Goal: Task Accomplishment & Management: Use online tool/utility

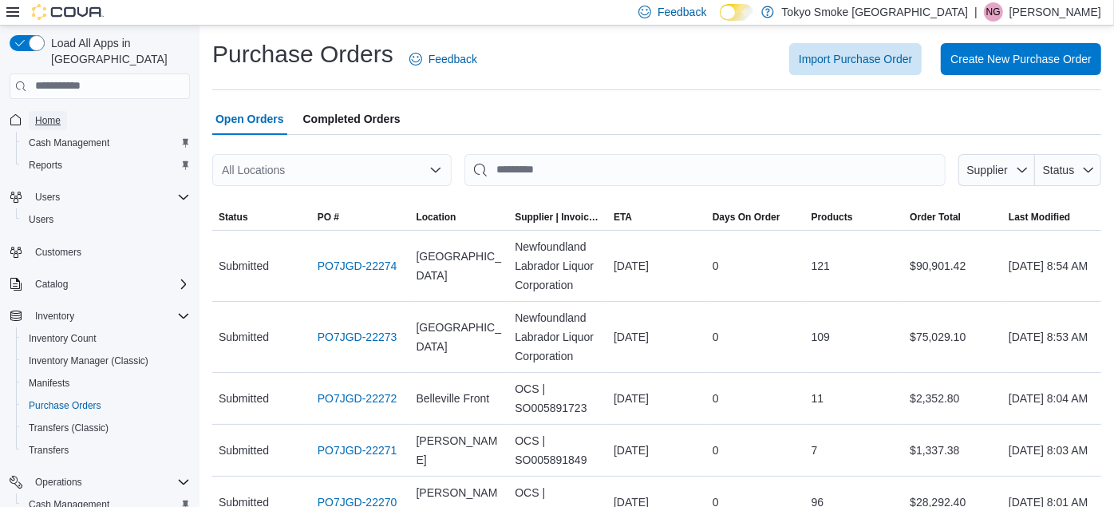
click at [49, 114] on span "Home" at bounding box center [48, 120] width 26 height 13
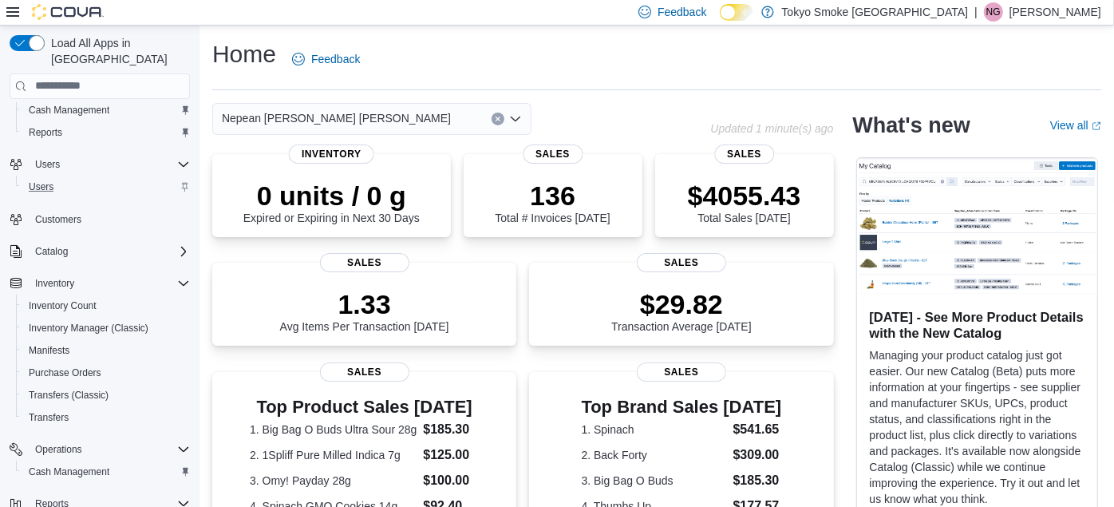
scroll to position [35, 0]
click at [69, 463] on span "Cash Management" at bounding box center [69, 469] width 81 height 13
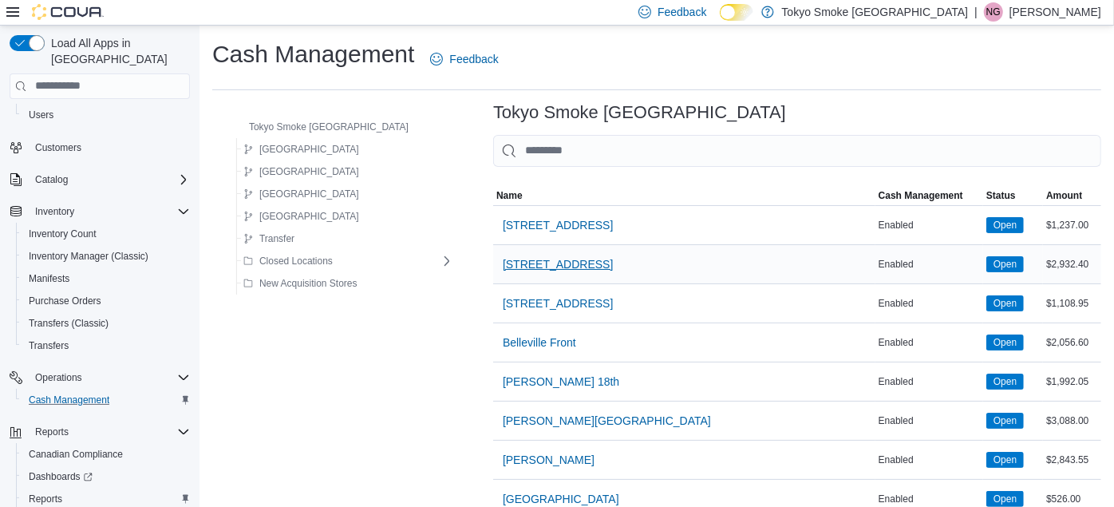
scroll to position [106, 0]
click at [530, 145] on input "This is a search bar. As you type, the results lower in the page will automatic…" at bounding box center [797, 151] width 608 height 32
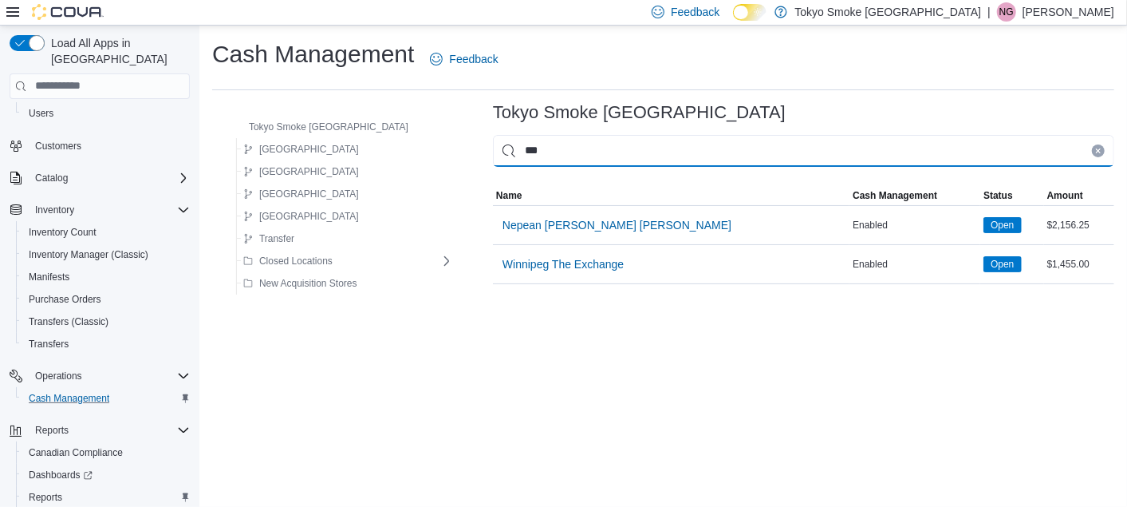
type input "****"
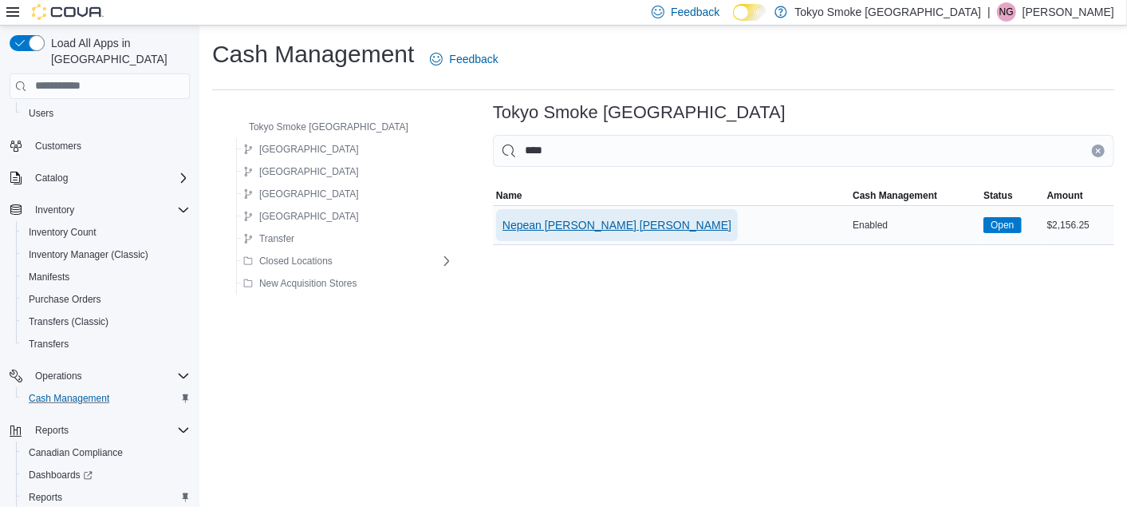
click at [519, 218] on span "Nepean [PERSON_NAME] [PERSON_NAME]" at bounding box center [617, 225] width 229 height 16
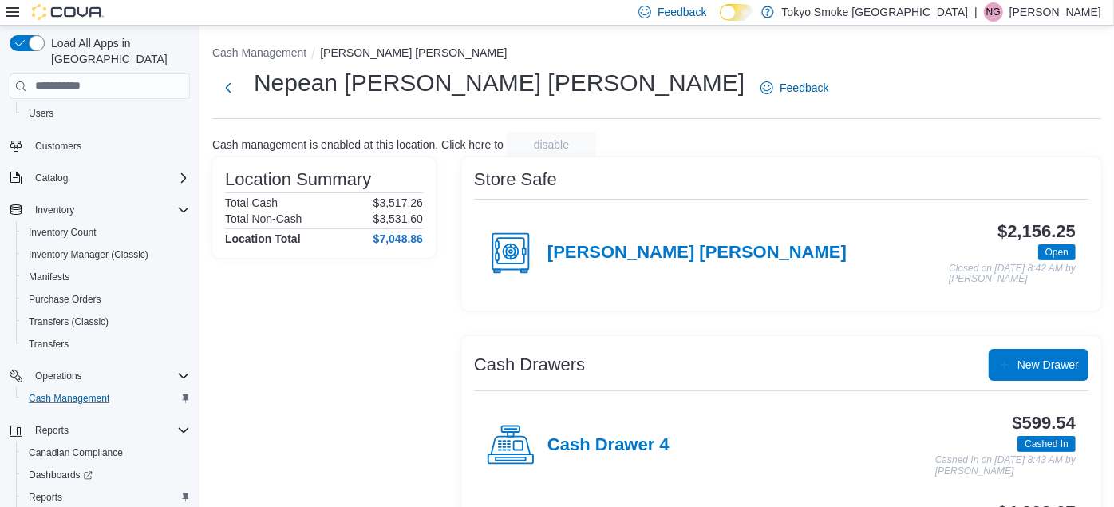
click at [761, 358] on div "Cash Drawers New Drawer" at bounding box center [781, 365] width 614 height 32
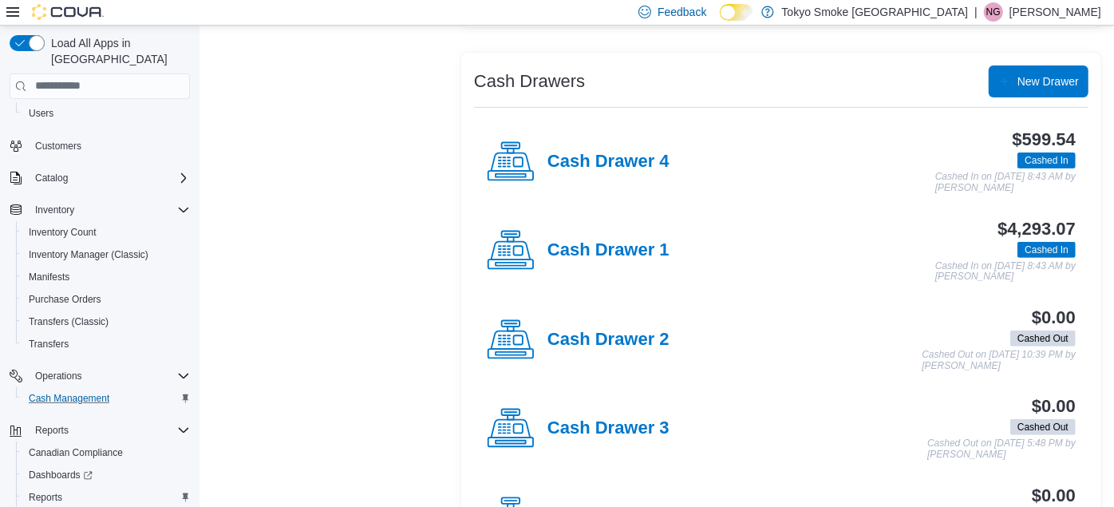
scroll to position [248, 0]
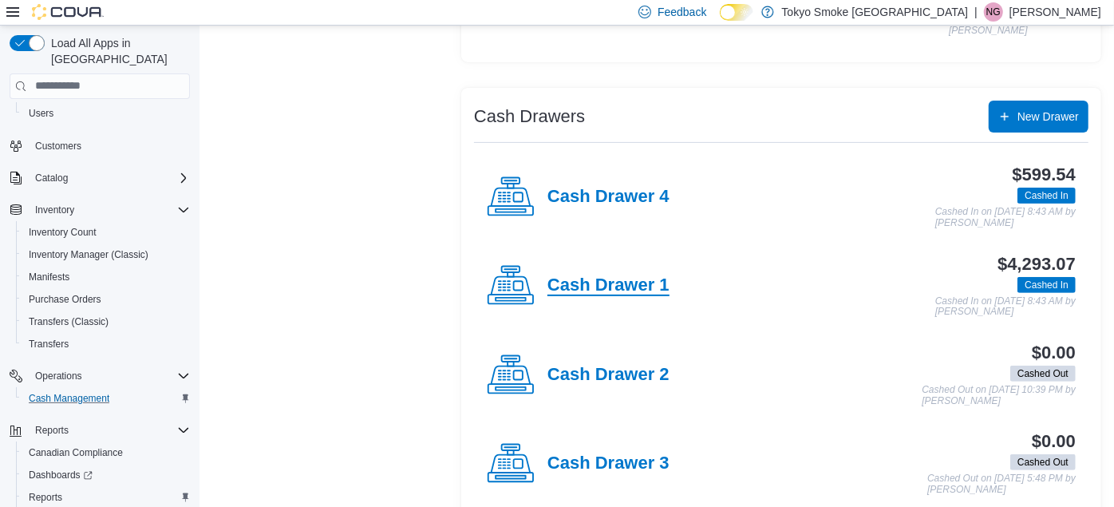
click at [630, 286] on h4 "Cash Drawer 1" at bounding box center [608, 285] width 122 height 21
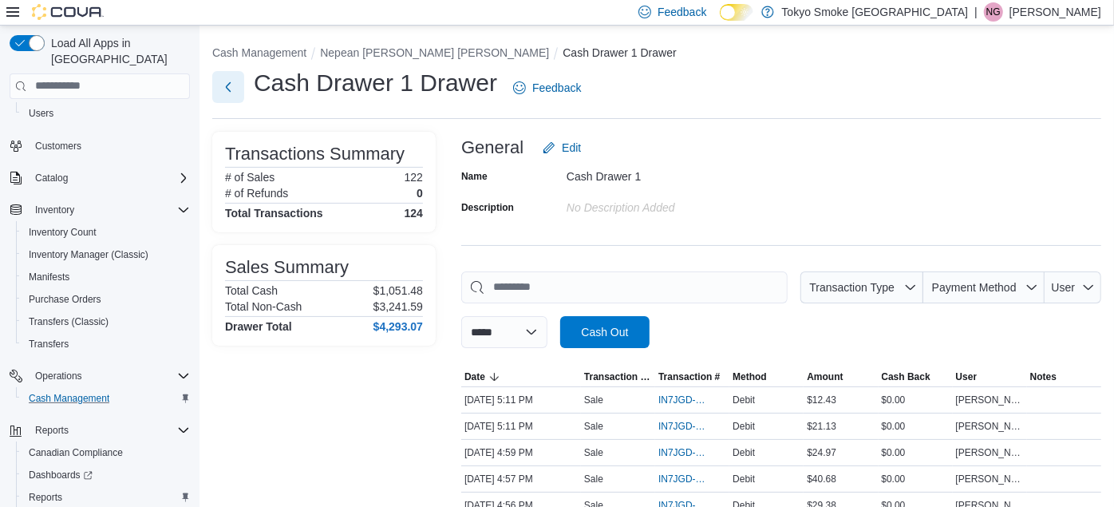
click at [223, 82] on button "Next" at bounding box center [228, 87] width 32 height 32
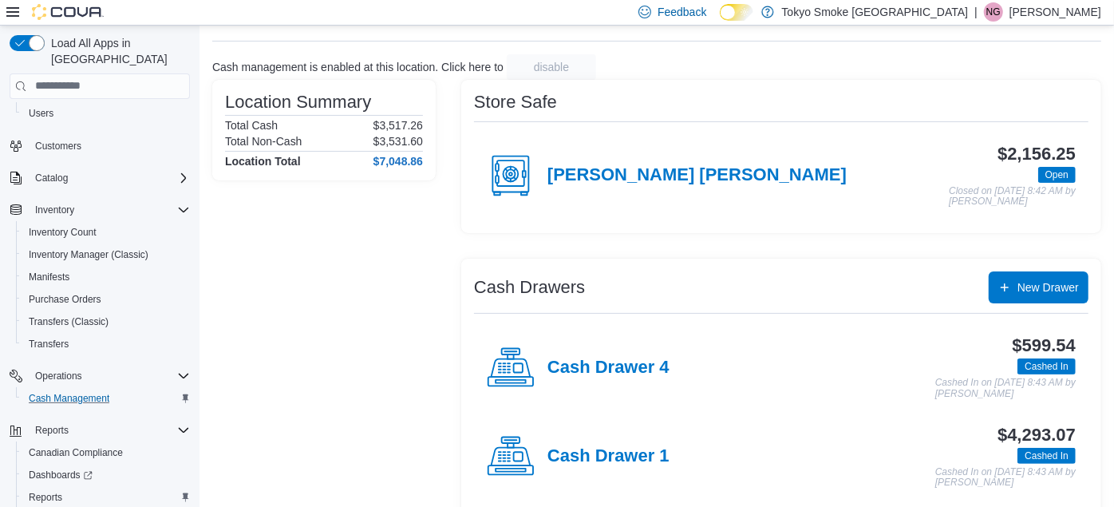
scroll to position [106, 0]
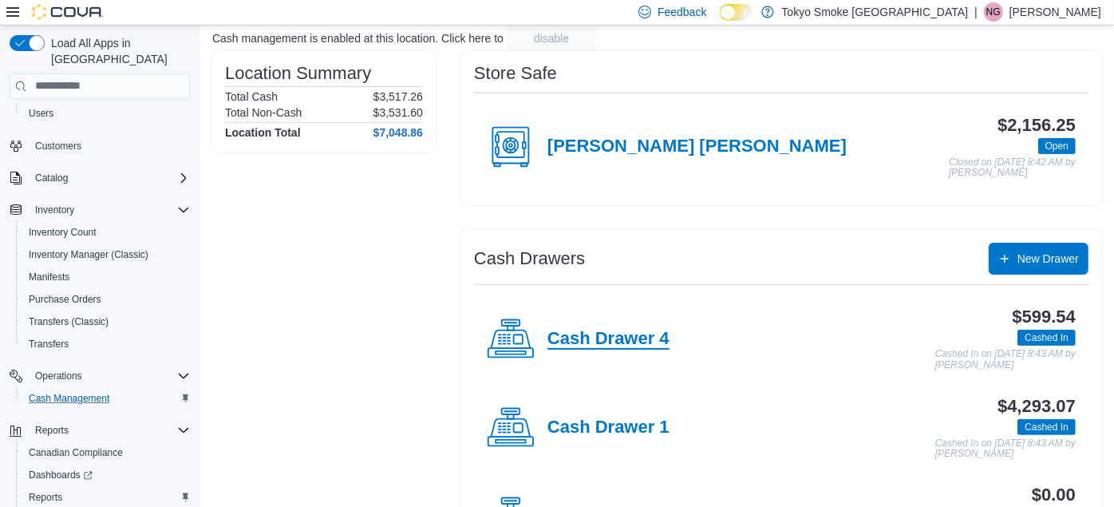
click at [576, 329] on h4 "Cash Drawer 4" at bounding box center [608, 339] width 122 height 21
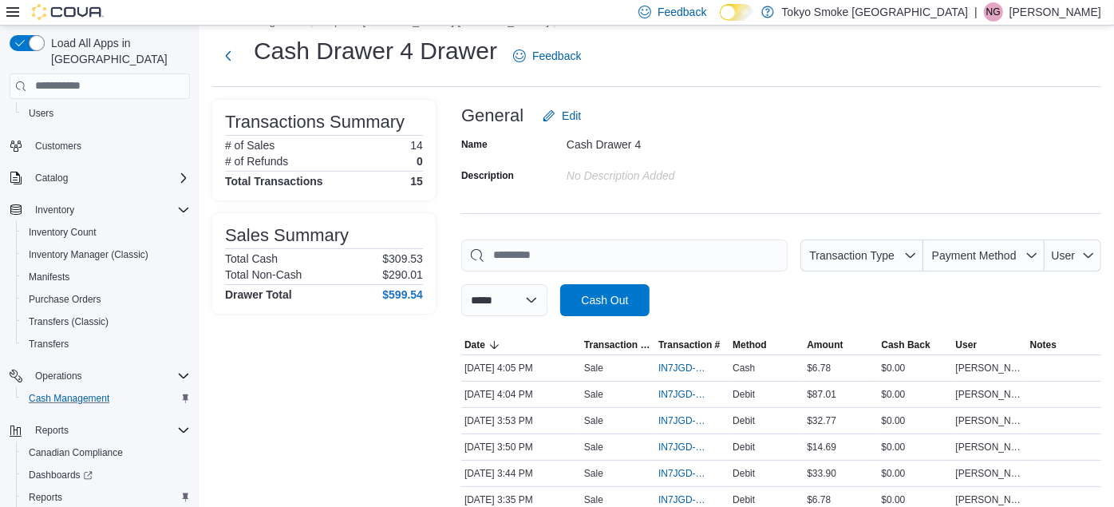
scroll to position [35, 0]
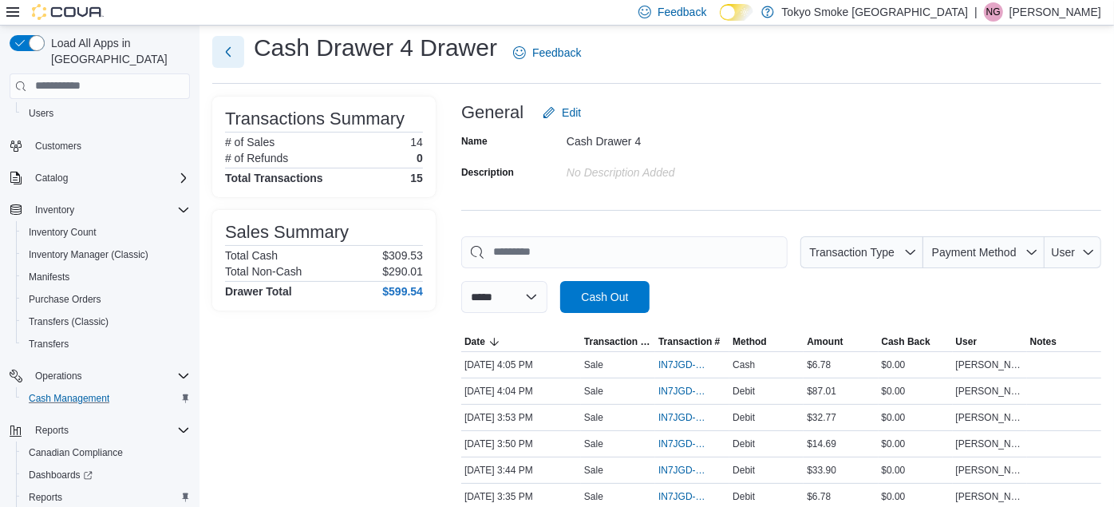
click at [225, 59] on button "Next" at bounding box center [228, 52] width 32 height 32
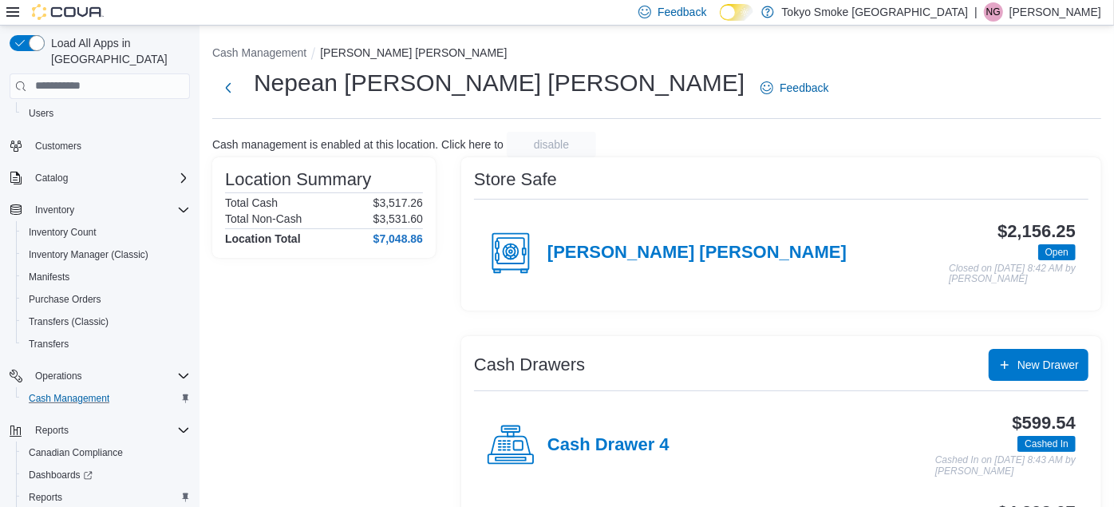
scroll to position [35, 0]
